Goal: Check status: Check status

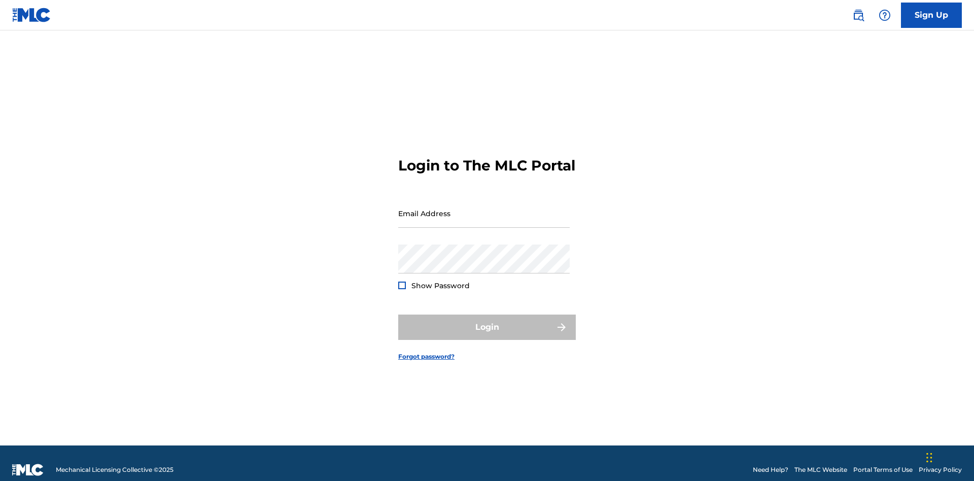
scroll to position [13, 0]
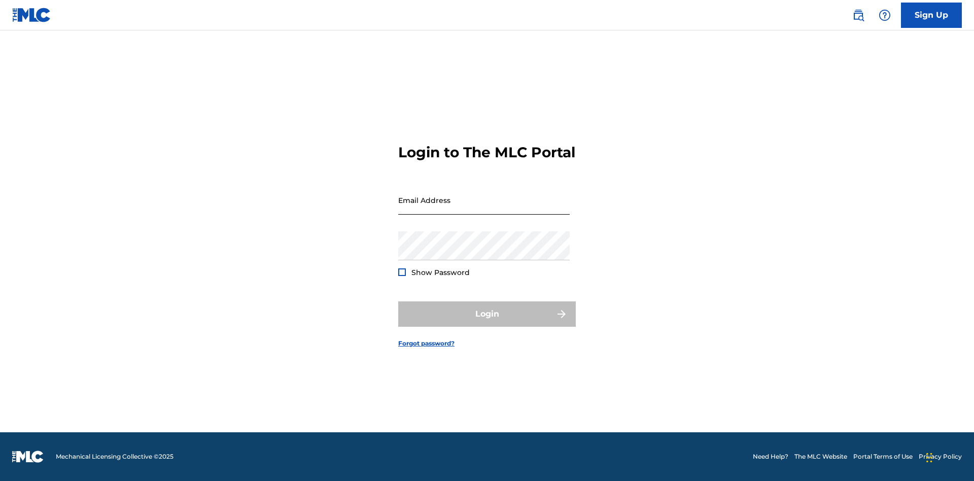
click at [484, 209] on input "Email Address" at bounding box center [484, 200] width 172 height 29
type input "Duke.McTesterson@gmail.com"
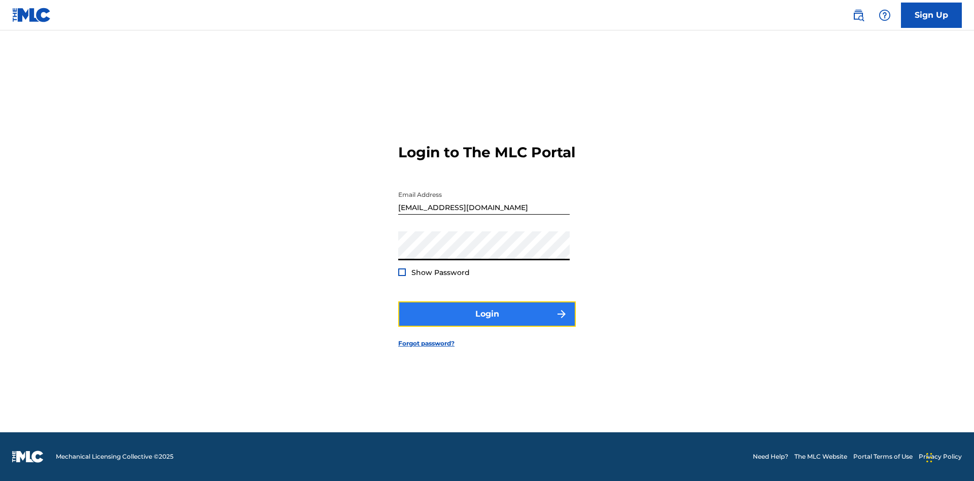
click at [487, 323] on button "Login" at bounding box center [487, 313] width 178 height 25
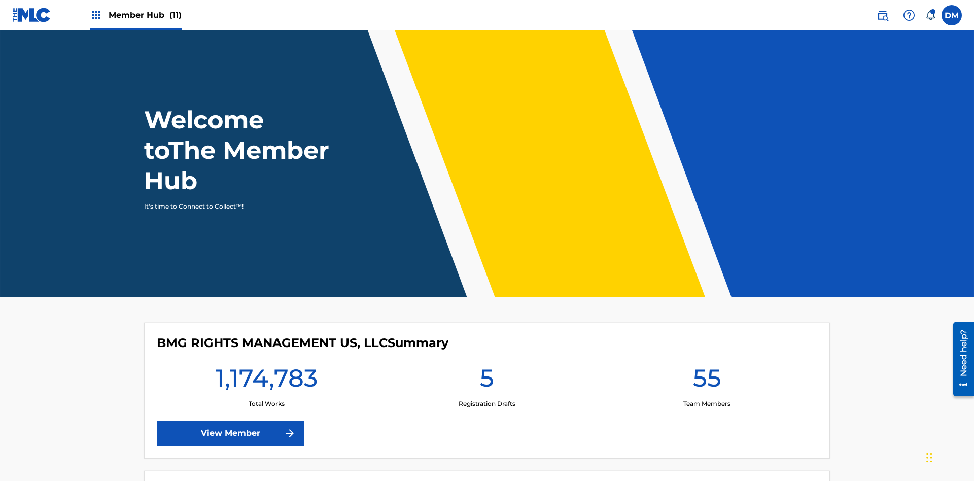
click at [145, 15] on span "Member Hub (11)" at bounding box center [145, 15] width 73 height 12
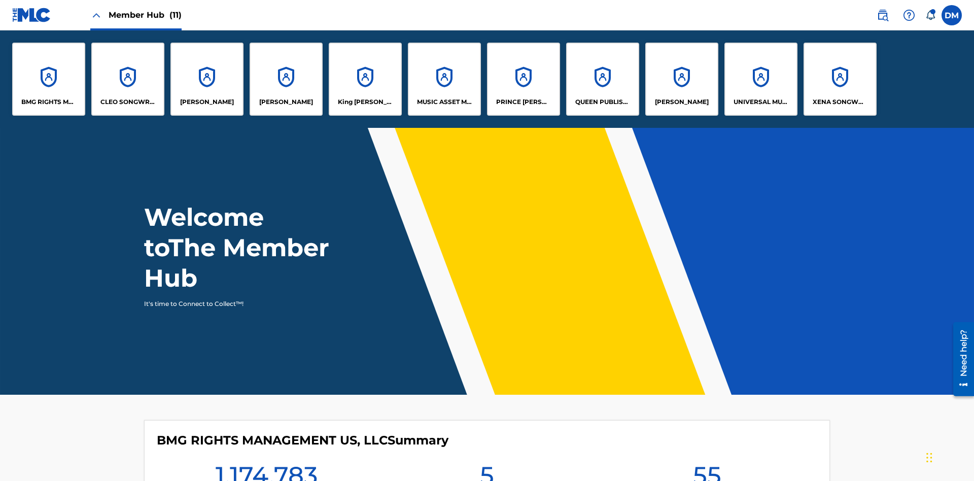
scroll to position [37, 0]
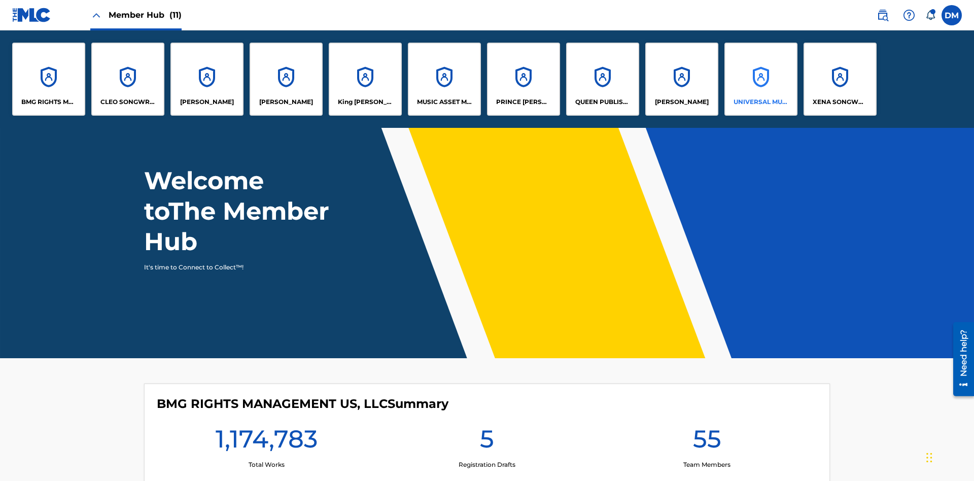
click at [761, 102] on p "UNIVERSAL MUSIC PUB GROUP" at bounding box center [761, 101] width 55 height 9
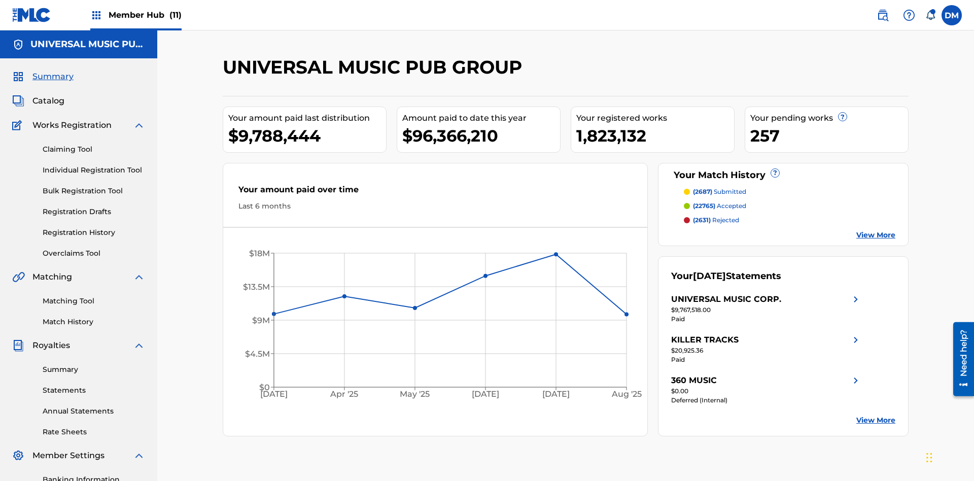
scroll to position [148, 0]
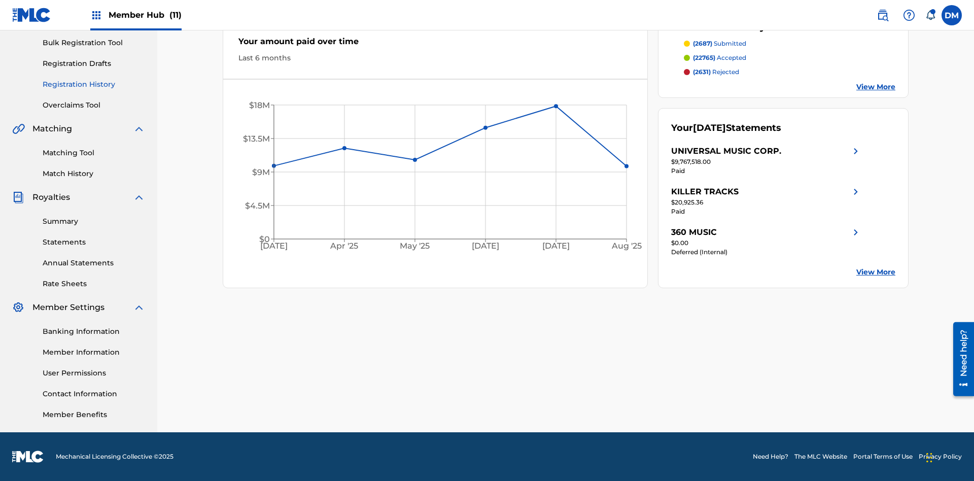
click at [94, 84] on link "Registration History" at bounding box center [94, 84] width 103 height 11
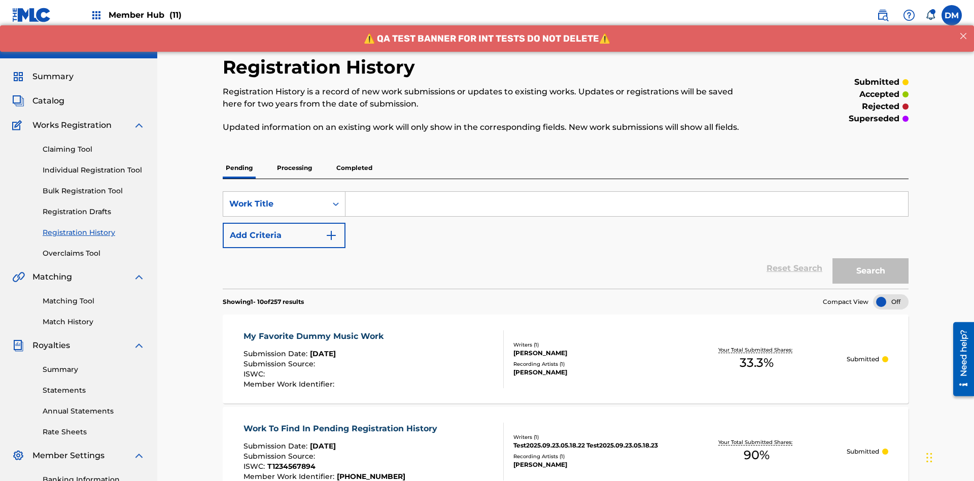
scroll to position [137, 0]
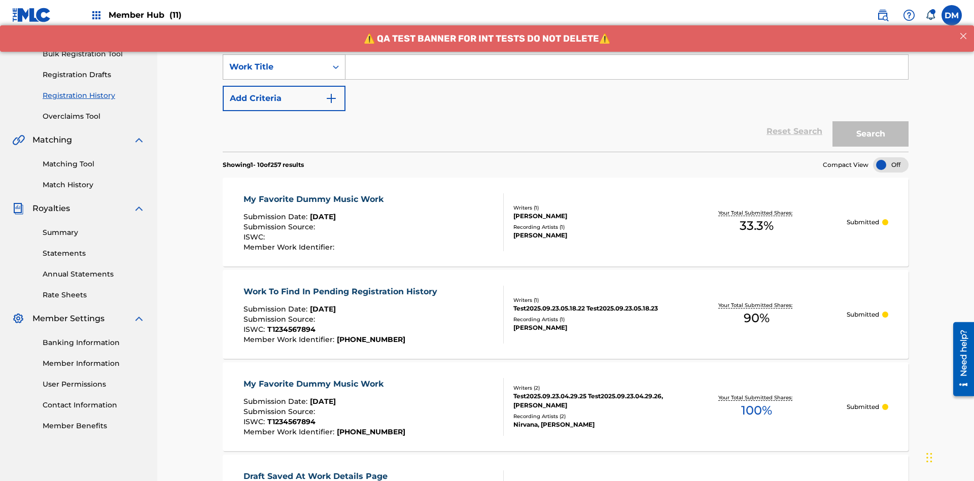
click at [275, 67] on div "Work Title" at bounding box center [274, 67] width 91 height 12
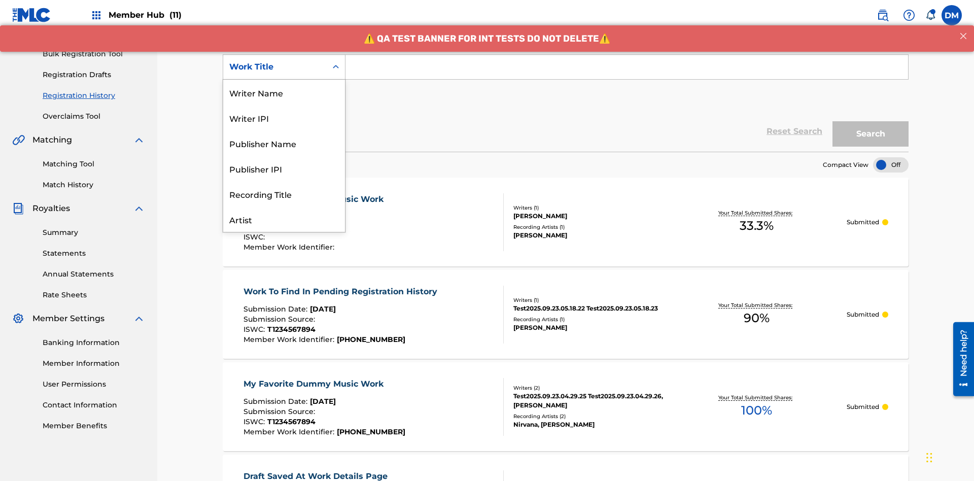
scroll to position [51, 0]
click at [284, 219] on div "Work Title" at bounding box center [284, 219] width 122 height 25
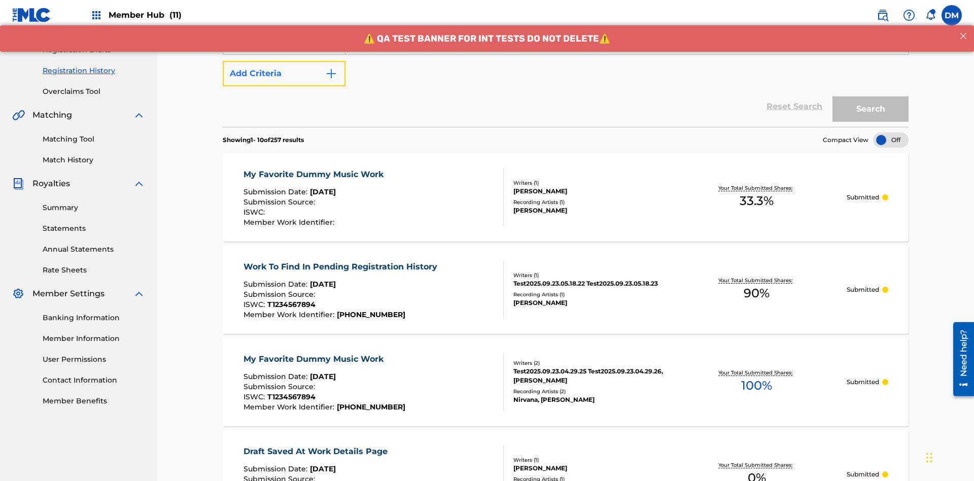
click at [284, 74] on button "Add Criteria" at bounding box center [284, 73] width 123 height 25
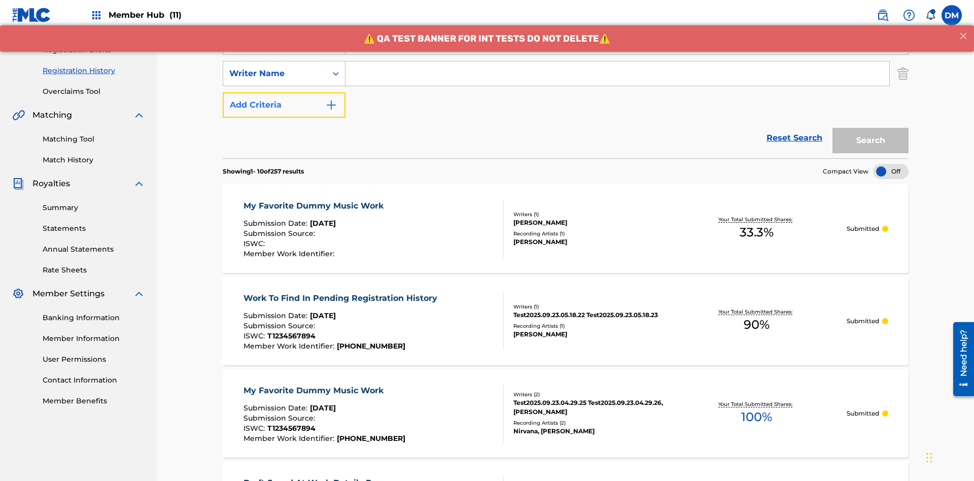
scroll to position [168, 0]
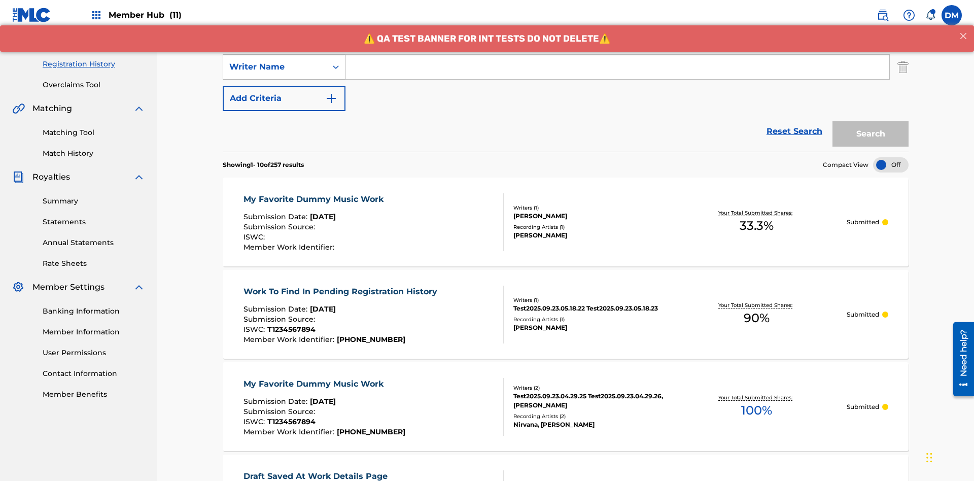
click at [275, 67] on div "Writer Name" at bounding box center [274, 67] width 91 height 12
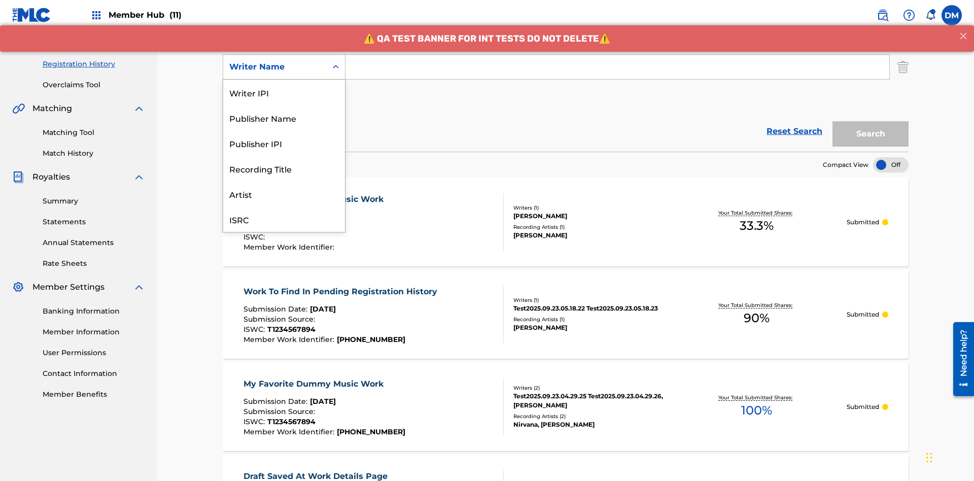
scroll to position [25, 0]
click at [284, 143] on div "Recording Title" at bounding box center [284, 142] width 122 height 25
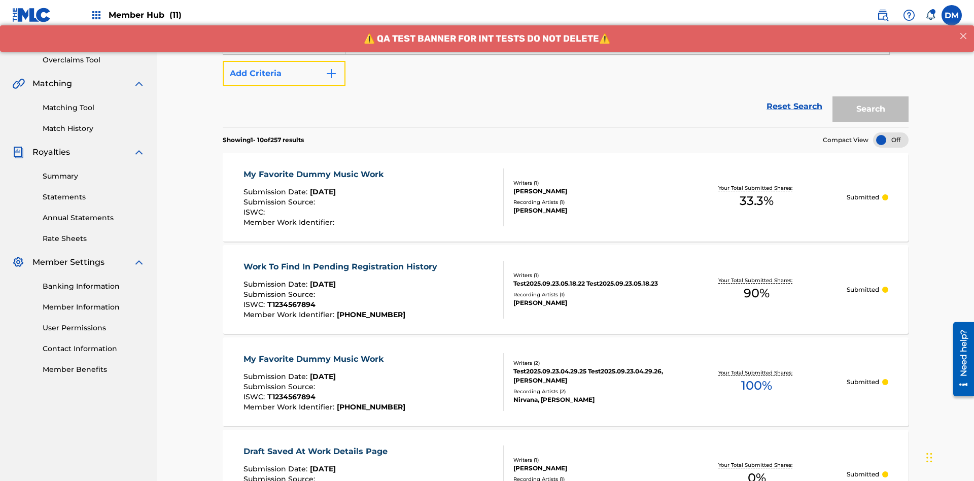
click at [284, 74] on button "Add Criteria" at bounding box center [284, 73] width 123 height 25
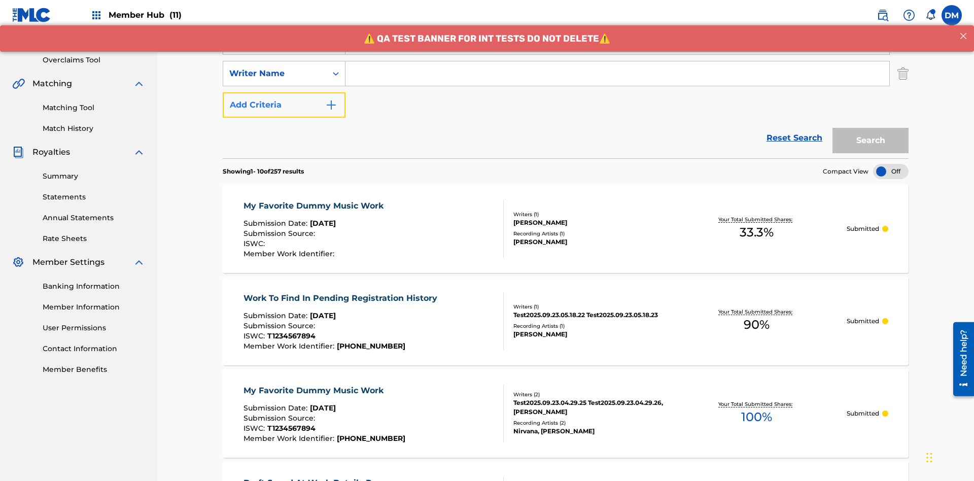
scroll to position [200, 0]
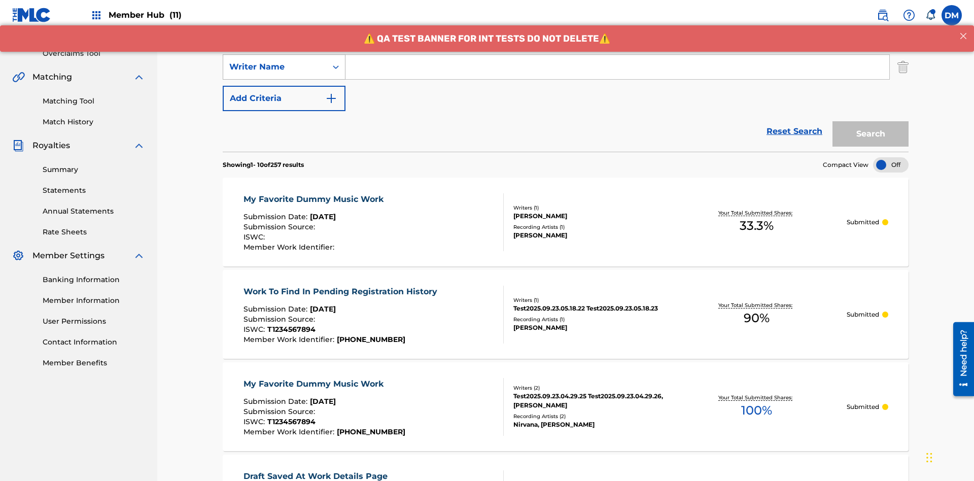
click at [275, 67] on div "Writer Name" at bounding box center [274, 67] width 91 height 12
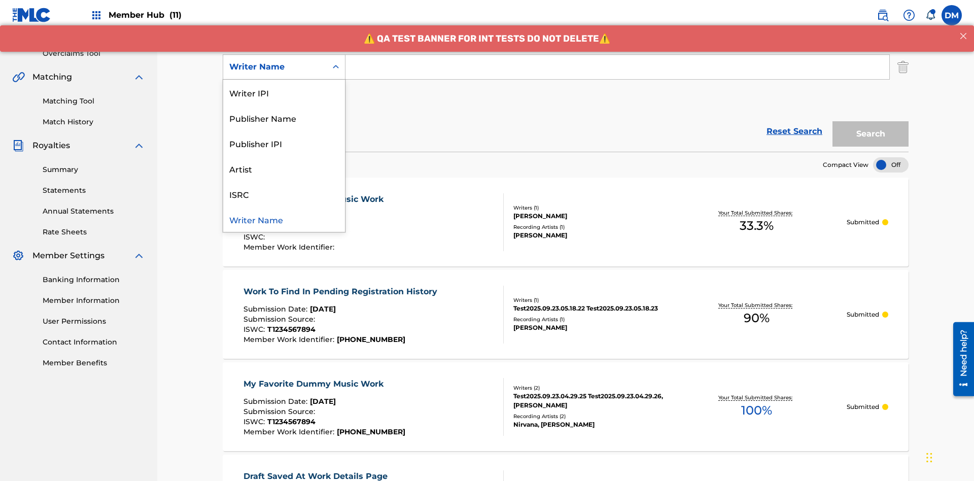
click at [284, 194] on div "ISRC" at bounding box center [284, 193] width 122 height 25
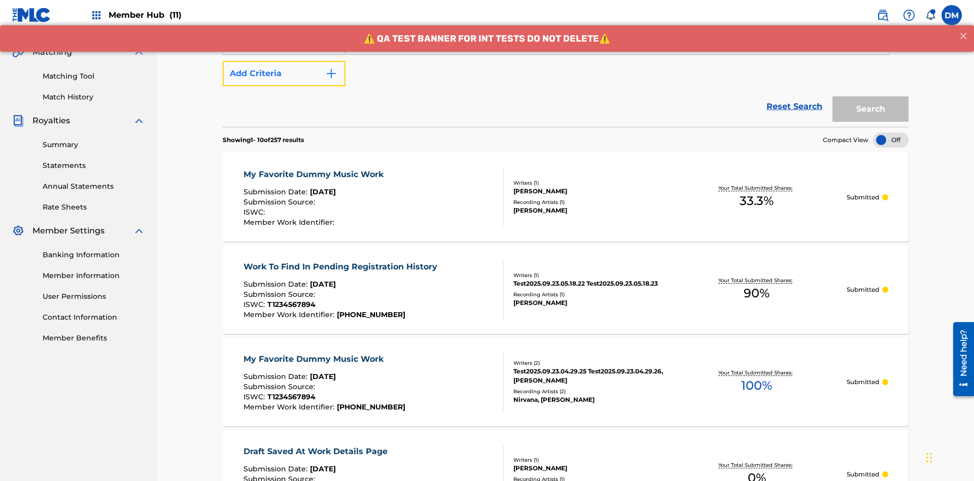
click at [284, 74] on button "Add Criteria" at bounding box center [284, 73] width 123 height 25
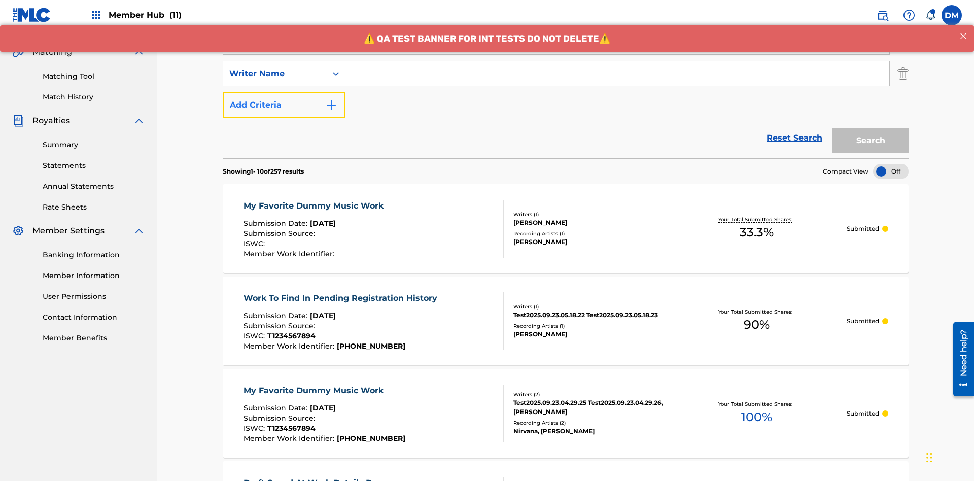
scroll to position [231, 0]
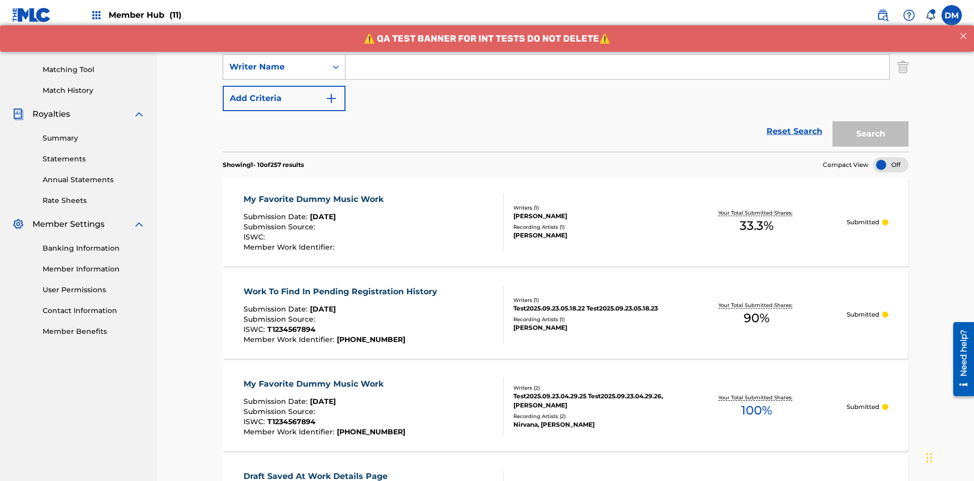
click at [275, 67] on div "Writer Name" at bounding box center [274, 67] width 91 height 12
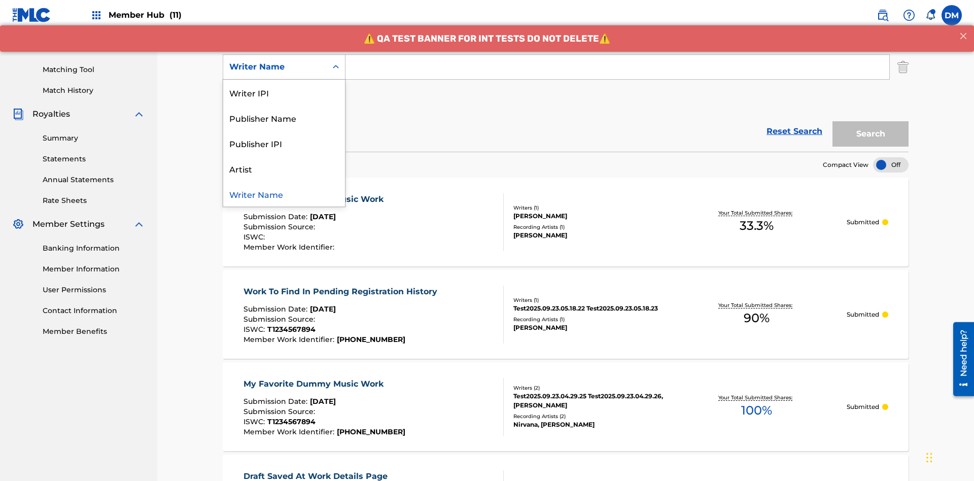
click at [284, 194] on div "Writer Name" at bounding box center [284, 193] width 122 height 25
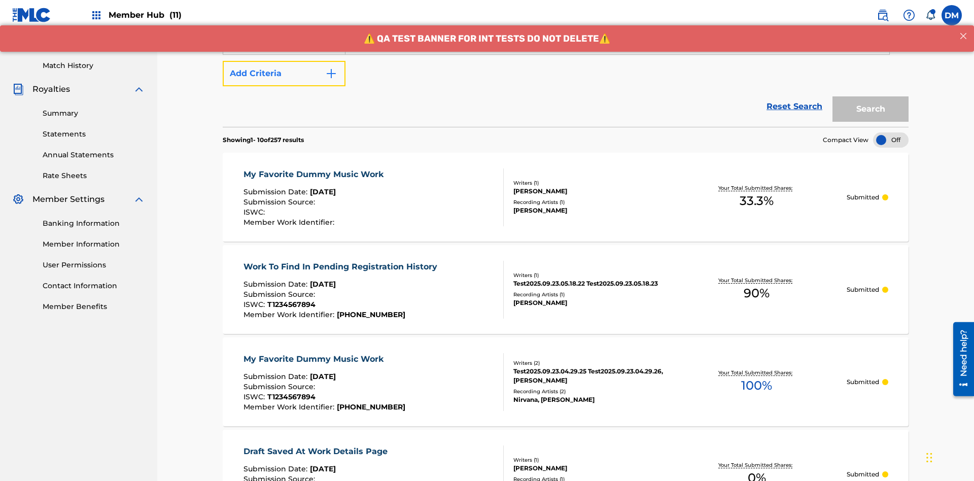
click at [284, 74] on button "Add Criteria" at bounding box center [284, 73] width 123 height 25
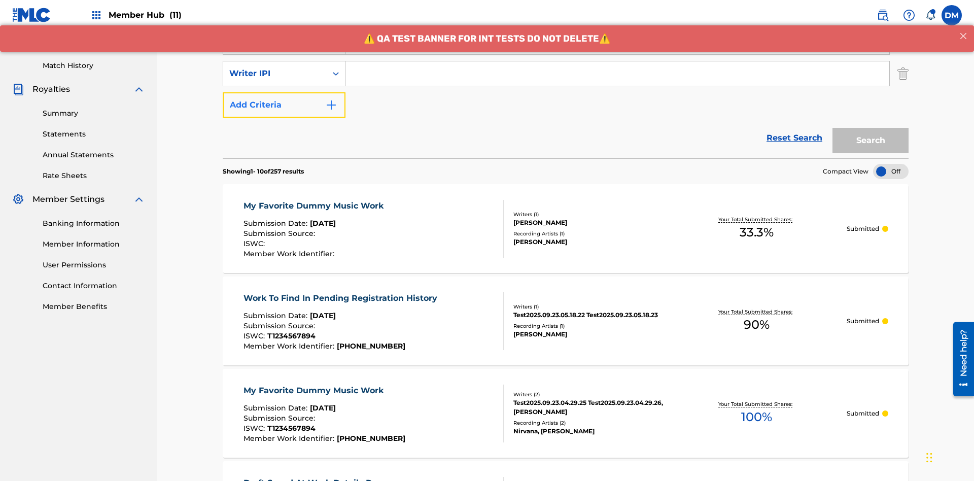
scroll to position [263, 0]
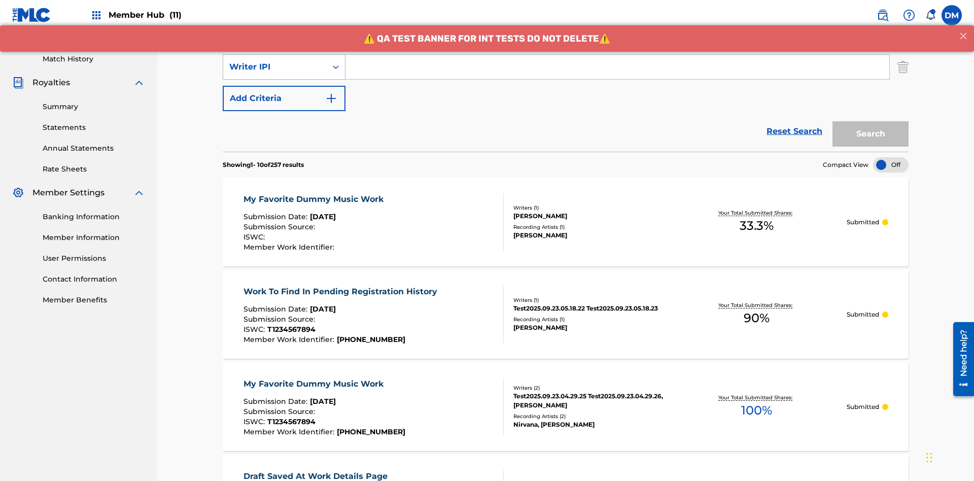
click at [275, 67] on div "Writer IPI" at bounding box center [274, 67] width 91 height 12
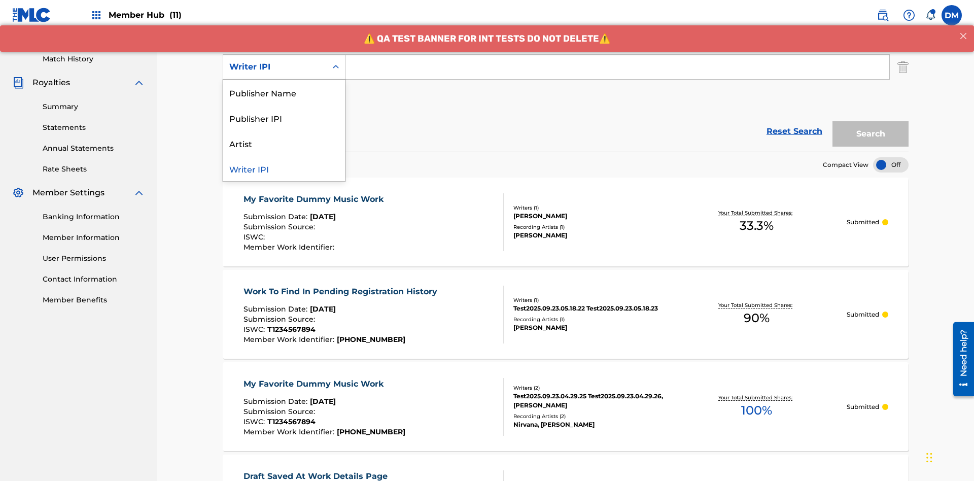
click at [284, 92] on div "Publisher Name" at bounding box center [284, 92] width 122 height 25
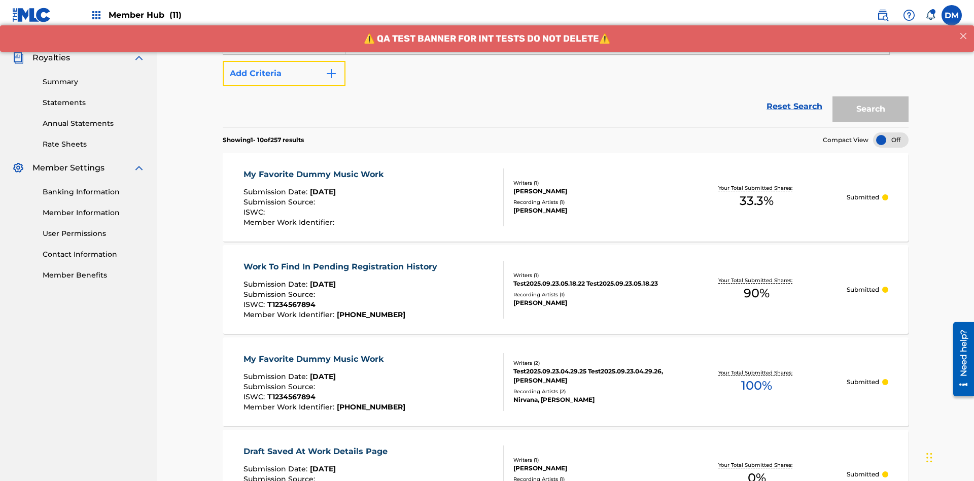
click at [284, 74] on button "Add Criteria" at bounding box center [284, 73] width 123 height 25
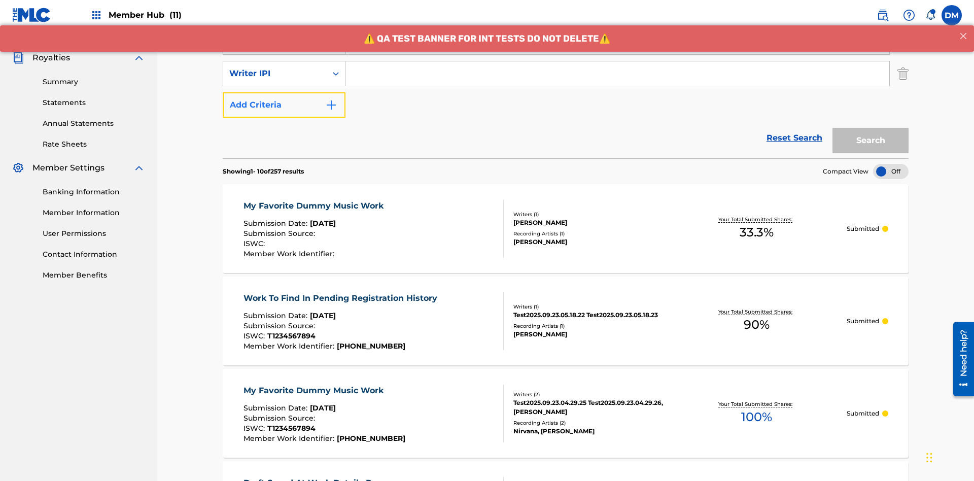
scroll to position [294, 0]
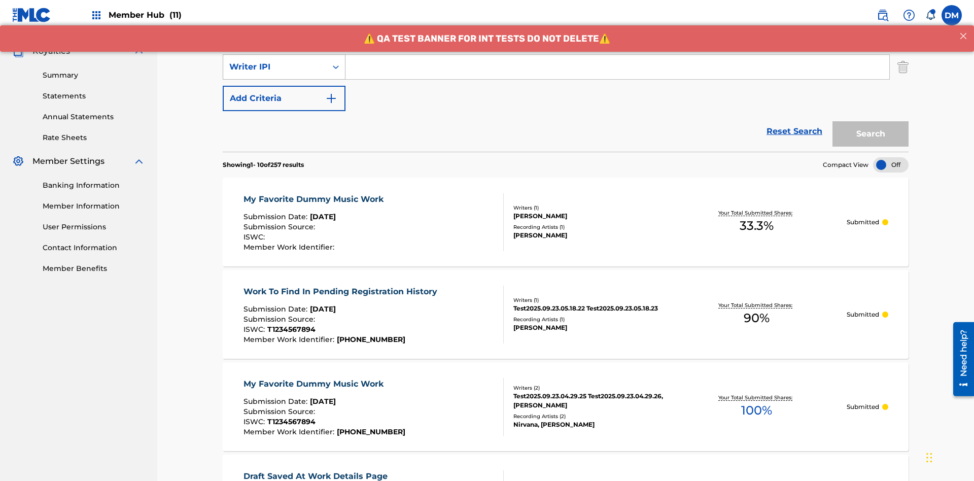
click at [275, 67] on div "Writer IPI" at bounding box center [274, 67] width 91 height 12
click at [284, 92] on div "Publisher IPI" at bounding box center [284, 92] width 122 height 25
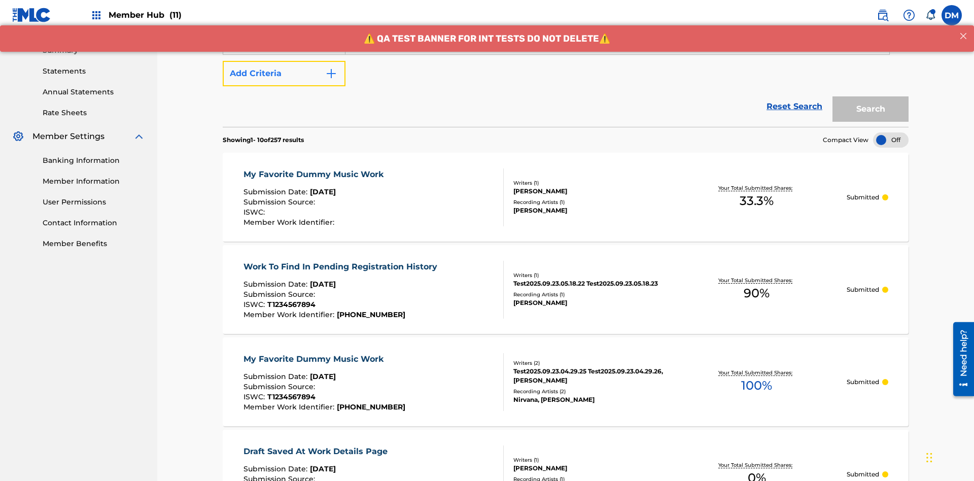
click at [284, 74] on button "Add Criteria" at bounding box center [284, 73] width 123 height 25
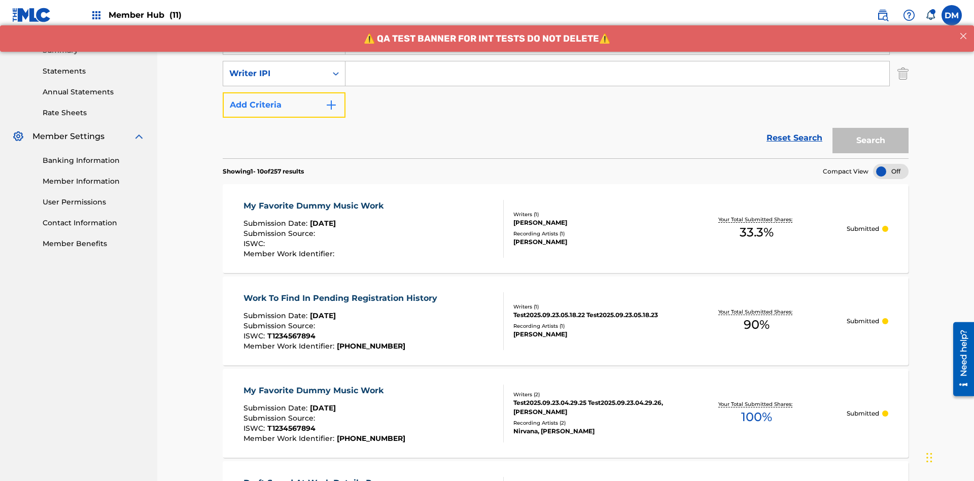
scroll to position [326, 0]
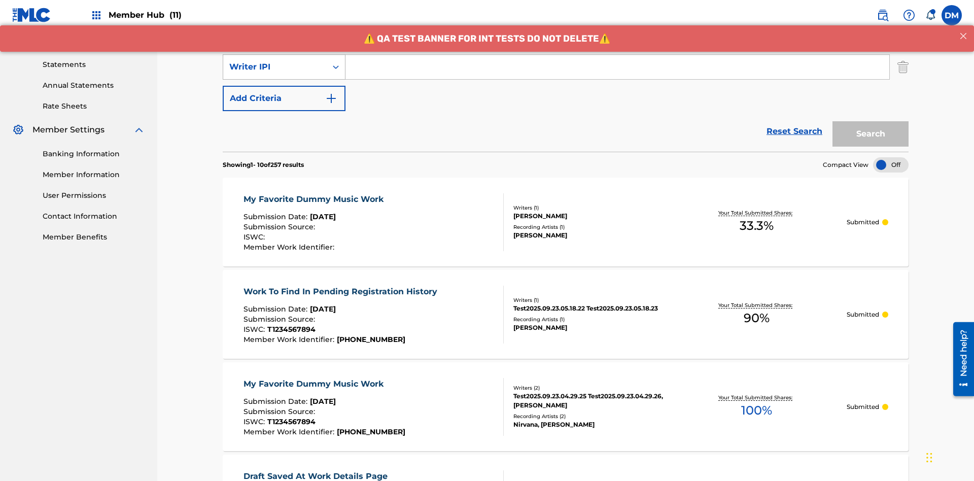
click at [275, 67] on div "Writer IPI" at bounding box center [274, 67] width 91 height 12
click at [284, 92] on div "Artist" at bounding box center [284, 92] width 122 height 25
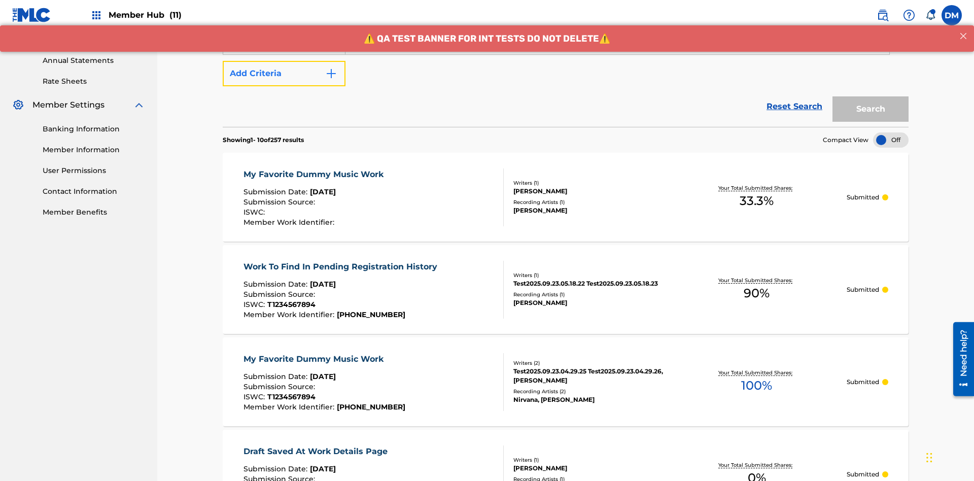
click at [284, 74] on button "Add Criteria" at bounding box center [284, 73] width 123 height 25
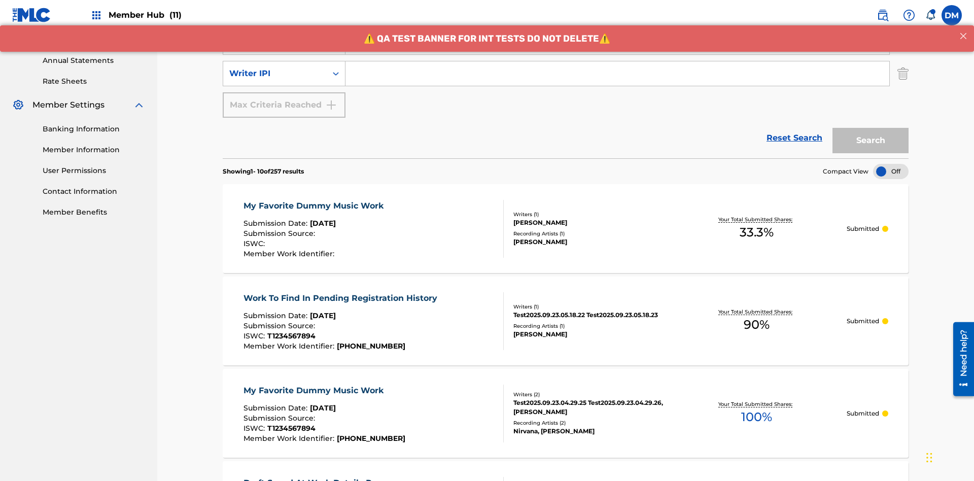
scroll to position [357, 0]
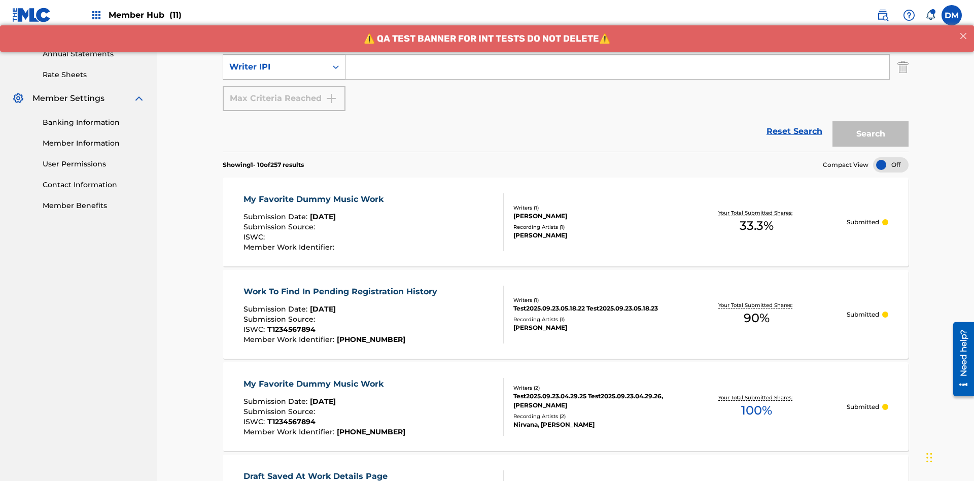
click at [275, 67] on div "Writer IPI" at bounding box center [274, 67] width 91 height 12
click at [284, 92] on div "Writer IPI" at bounding box center [284, 92] width 122 height 25
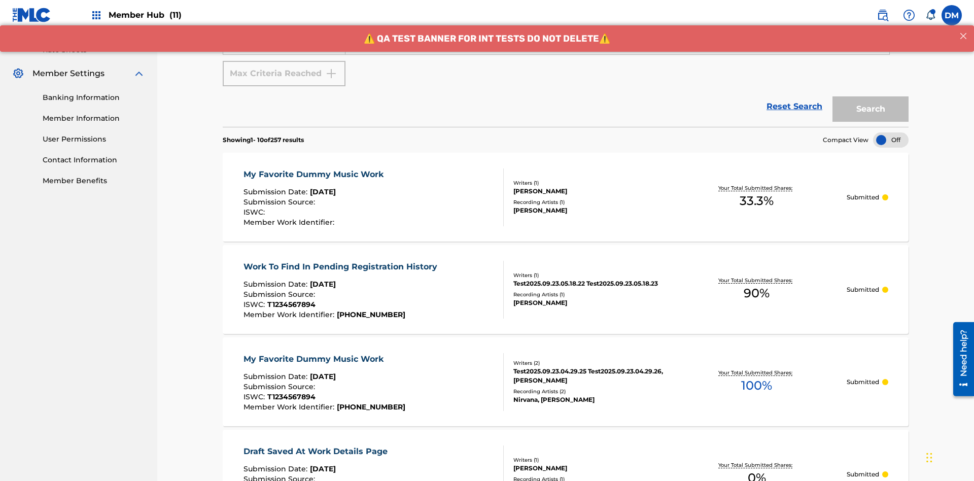
scroll to position [194, 0]
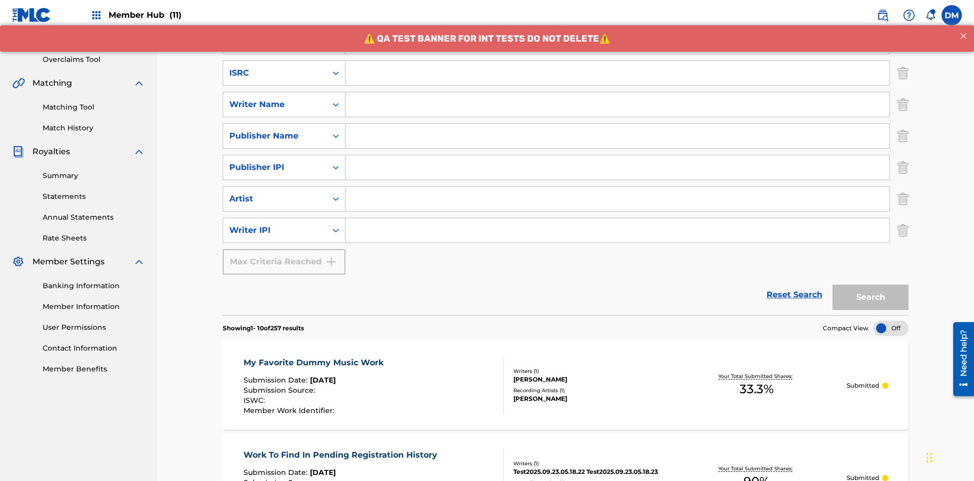
click at [618, 73] on input "Search Form" at bounding box center [618, 73] width 544 height 24
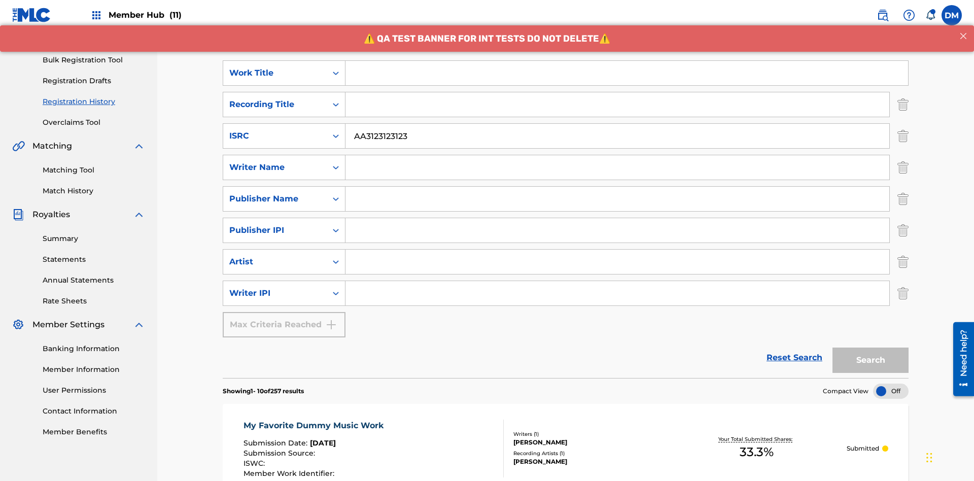
type input "AA3123123123"
click at [627, 73] on input "Search Form" at bounding box center [627, 73] width 563 height 24
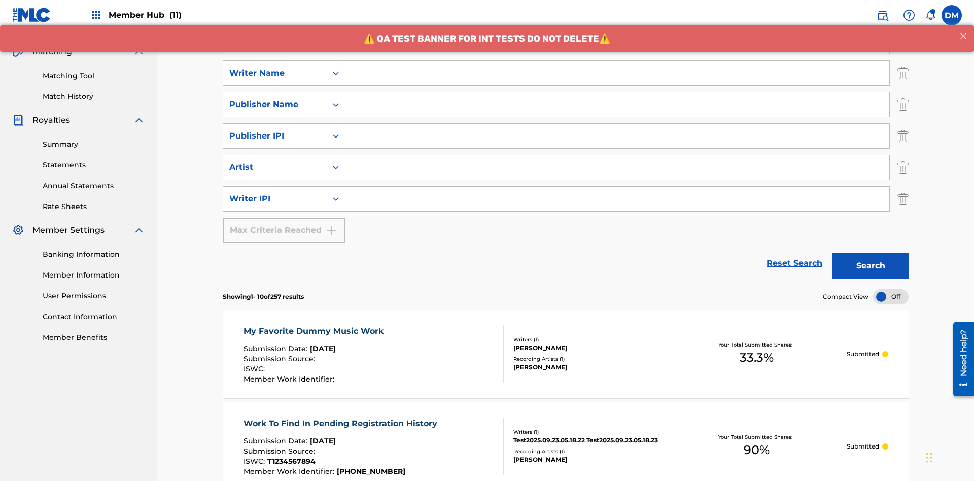
type input "MY FAVORITE DUMMY MUSIC WORK"
click at [618, 73] on input "Search Form" at bounding box center [618, 73] width 544 height 24
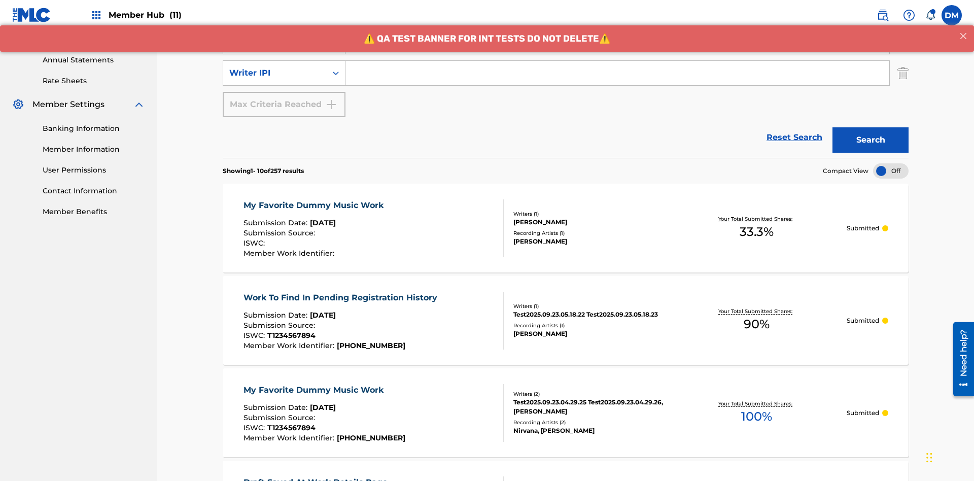
type input "BERKOWITZ"
click at [618, 73] on input "Search Form" at bounding box center [618, 73] width 544 height 24
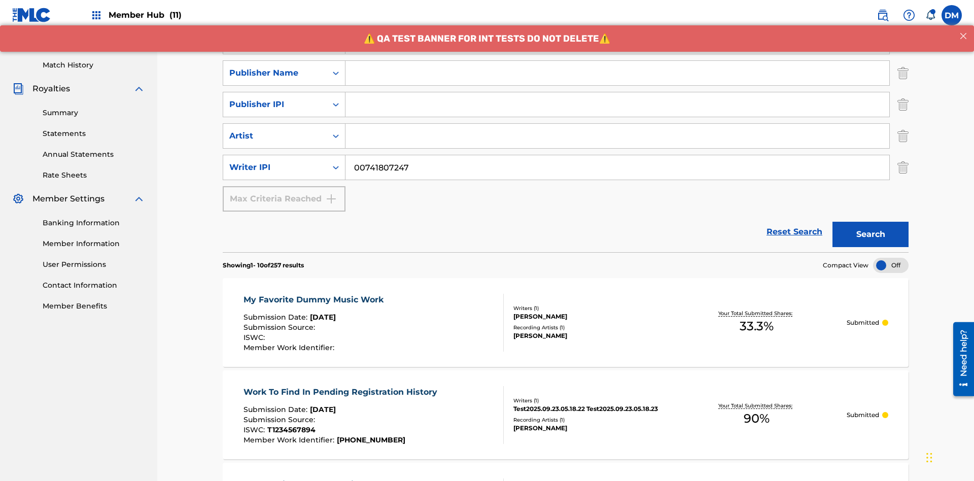
type input "00741807247"
click at [618, 73] on input "Search Form" at bounding box center [618, 73] width 544 height 24
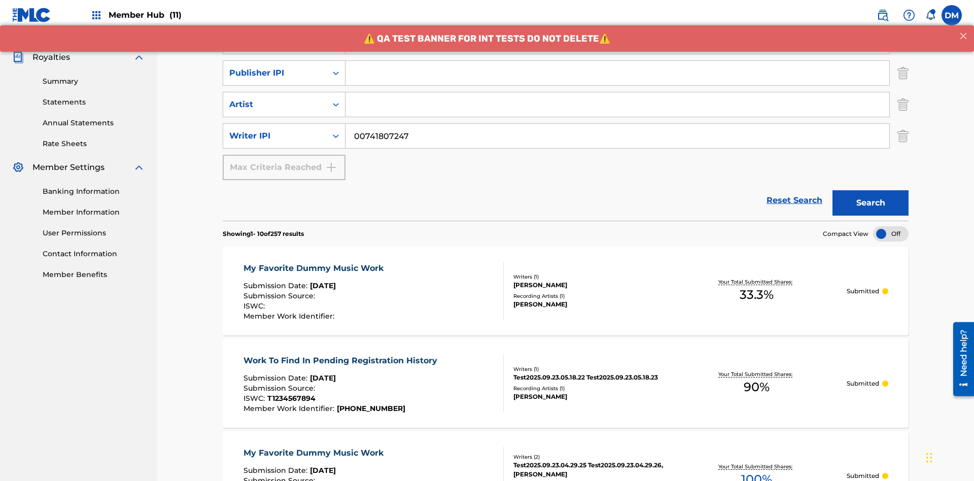
type input "CALACA"
click at [618, 73] on input "Search Form" at bounding box center [618, 73] width 544 height 24
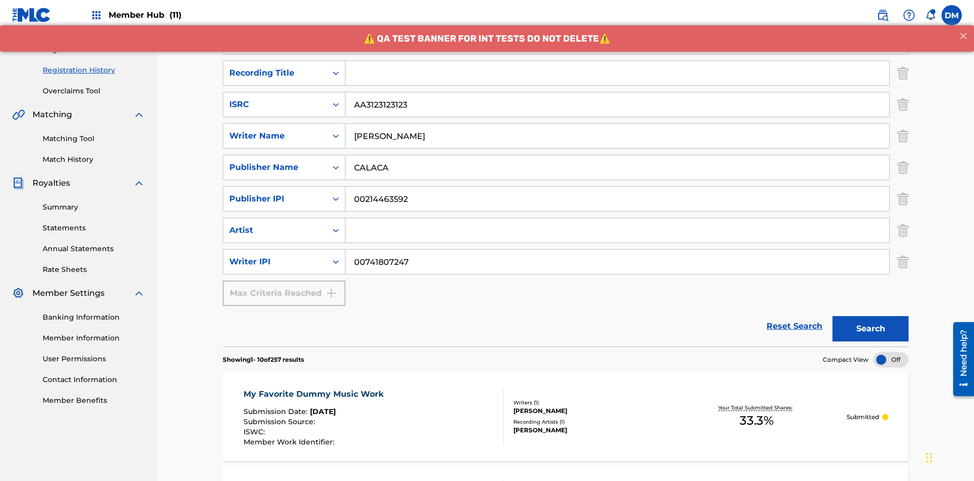
type input "00214463592"
click at [618, 73] on input "Search Form" at bounding box center [618, 73] width 544 height 24
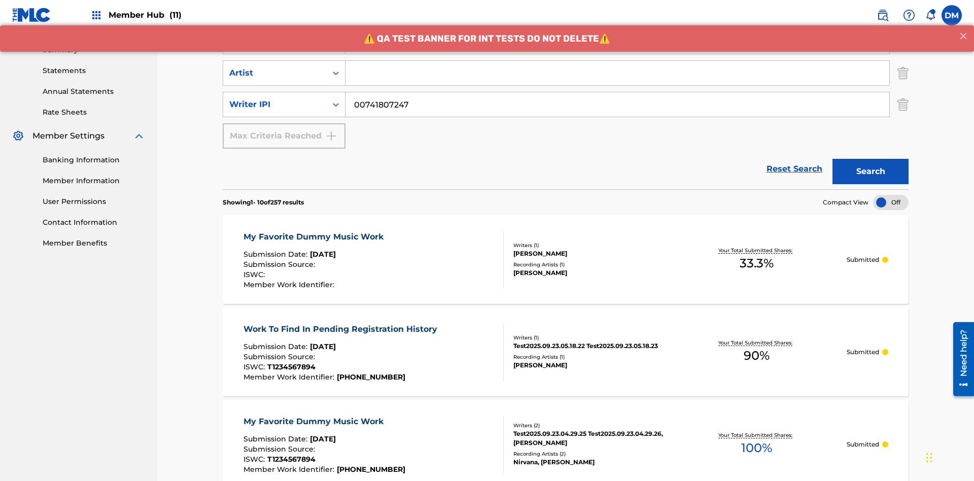
type input "Best Song Ever"
click at [618, 73] on input "Search Form" at bounding box center [618, 73] width 544 height 24
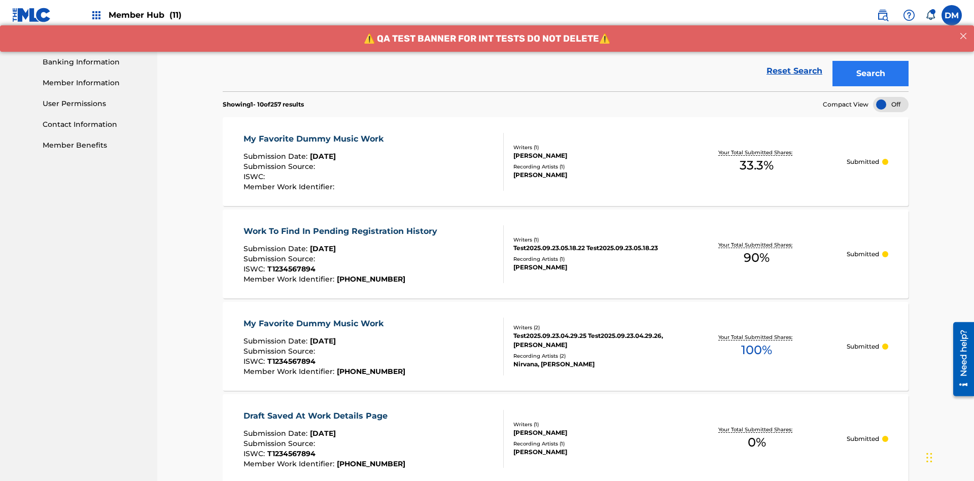
type input "Joe Lewis"
click at [871, 74] on button "Search" at bounding box center [871, 73] width 76 height 25
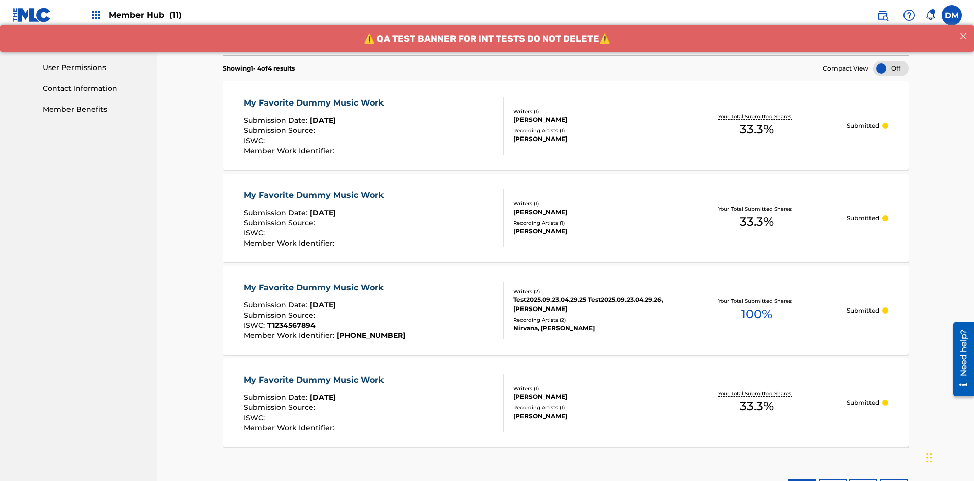
scroll to position [489, 0]
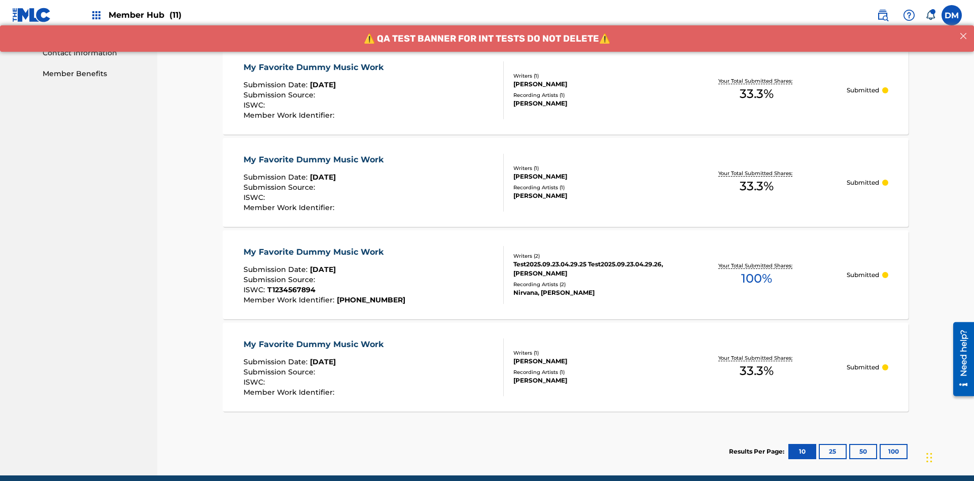
click at [315, 67] on div "My Favorite Dummy Music Work" at bounding box center [316, 67] width 145 height 12
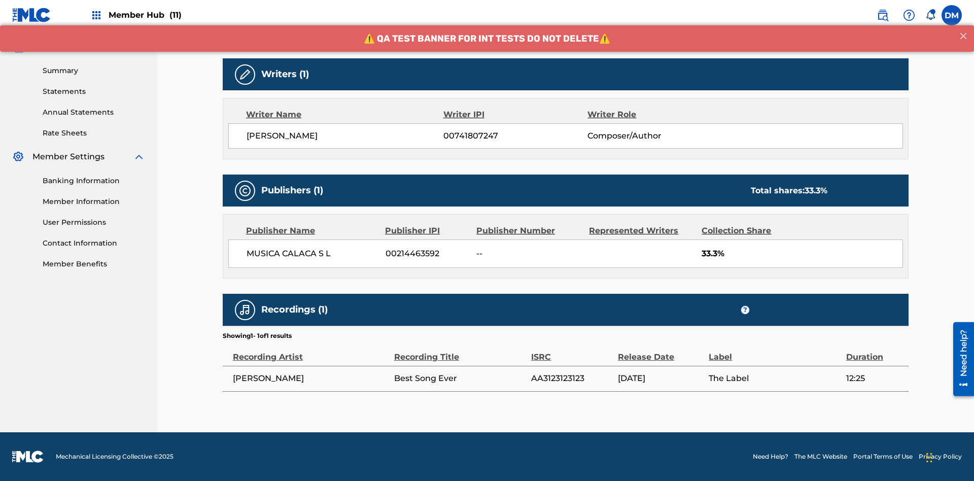
scroll to position [72, 0]
